Goal: Information Seeking & Learning: Learn about a topic

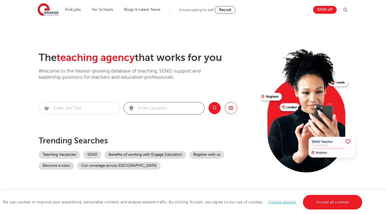
click at [147, 108] on input "search" at bounding box center [164, 108] width 80 height 12
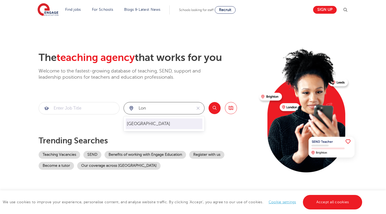
click at [170, 124] on li "London" at bounding box center [164, 123] width 77 height 11
type input "London"
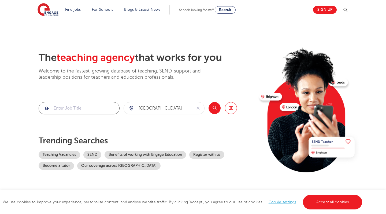
click at [87, 108] on input "search" at bounding box center [79, 108] width 80 height 12
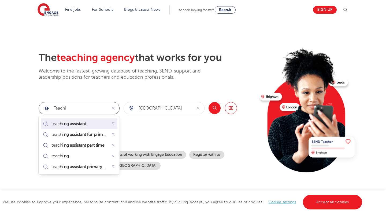
click at [89, 127] on div "teachi ng assistant" at bounding box center [65, 124] width 47 height 8
type input "teaching assistant"
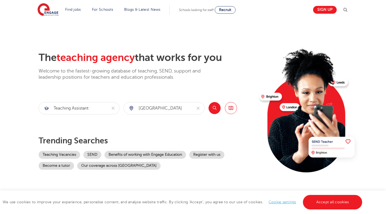
click at [212, 111] on button "Search" at bounding box center [215, 108] width 12 height 12
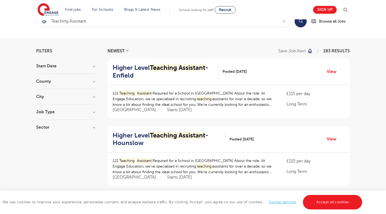
scroll to position [16, 0]
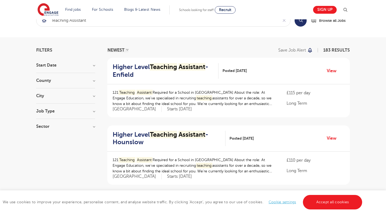
click at [80, 109] on h3 "Job Type" at bounding box center [65, 111] width 59 height 4
click at [84, 109] on h3 "Job Type" at bounding box center [65, 111] width 59 height 4
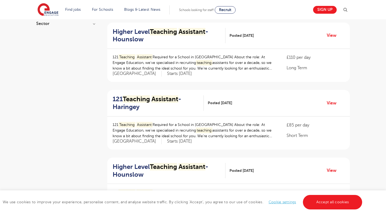
scroll to position [152, 0]
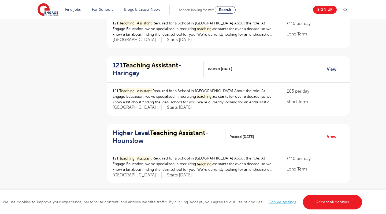
click at [331, 68] on link "View" at bounding box center [334, 69] width 14 height 7
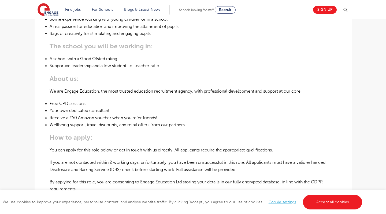
scroll to position [291, 0]
